Goal: Use online tool/utility

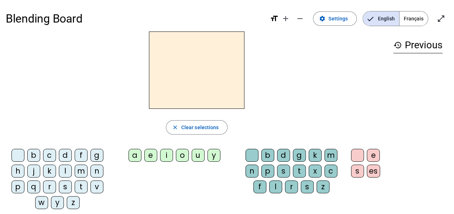
click at [50, 151] on div "c" at bounding box center [49, 155] width 13 height 13
click at [65, 170] on div "l" at bounding box center [65, 171] width 13 height 13
click at [48, 155] on div "c" at bounding box center [49, 155] width 13 height 13
click at [68, 172] on div "l" at bounding box center [65, 171] width 13 height 13
